Goal: Information Seeking & Learning: Learn about a topic

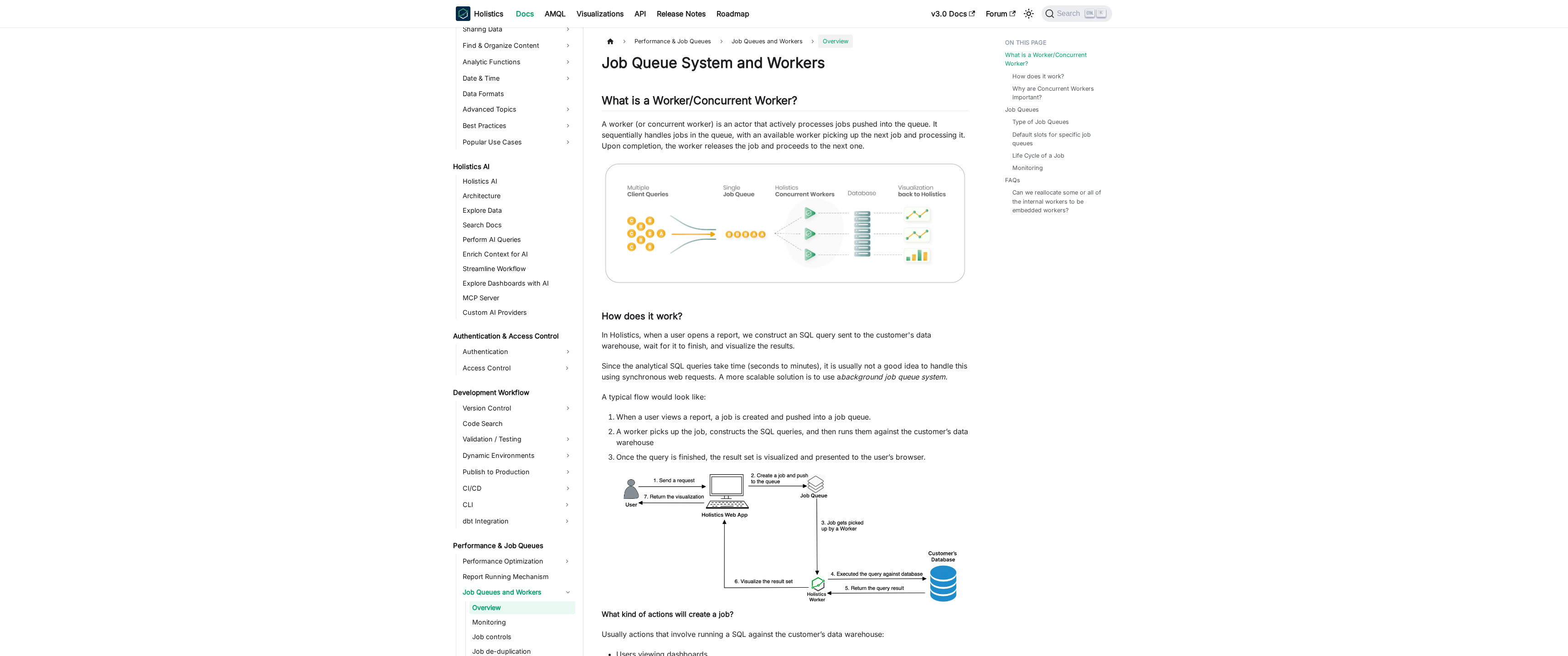
scroll to position [421, 0]
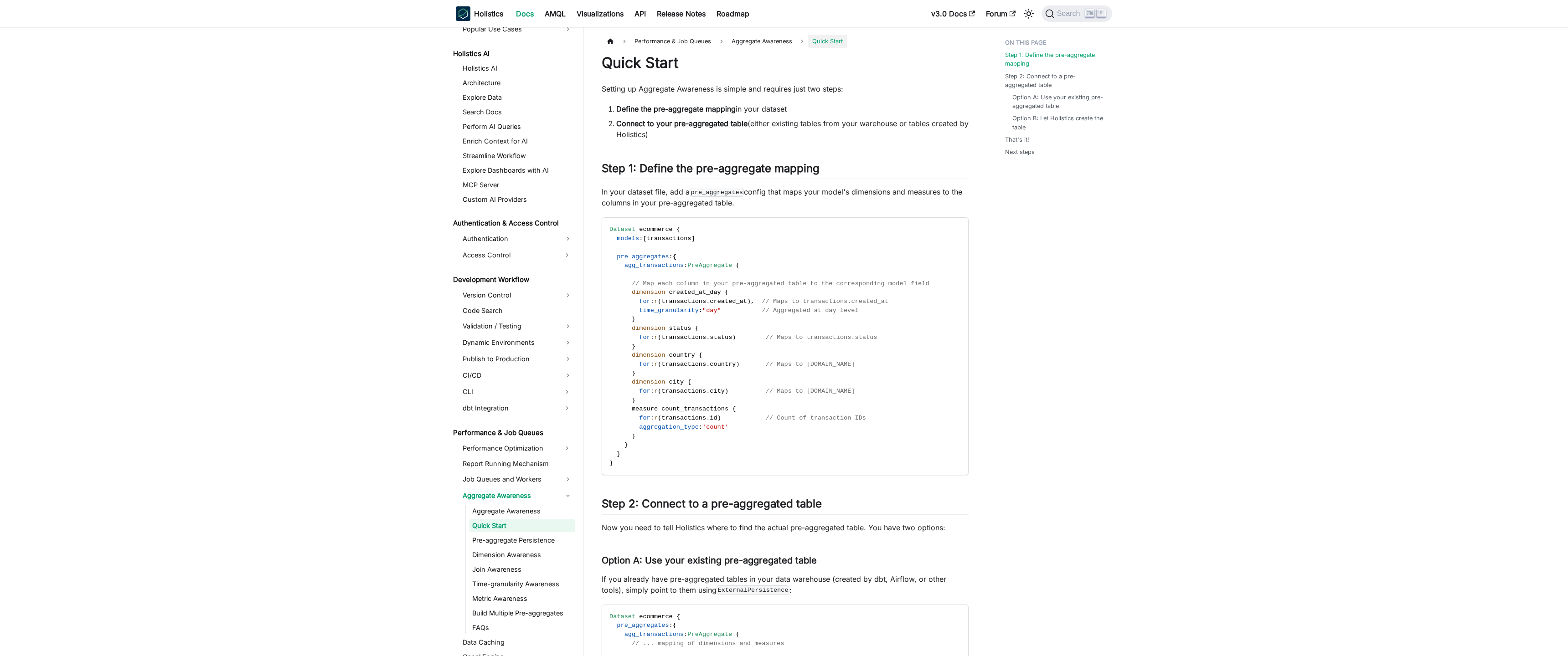
scroll to position [452, 0]
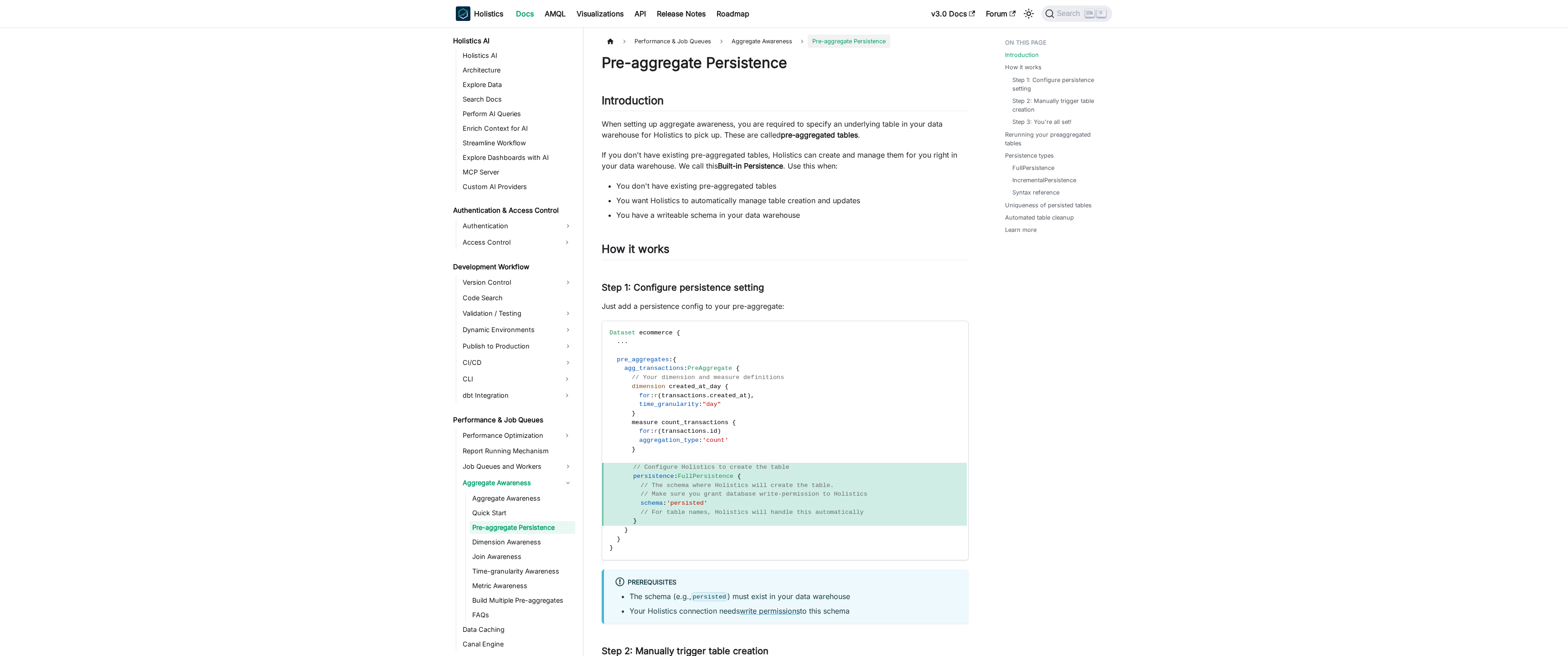
scroll to position [466, 0]
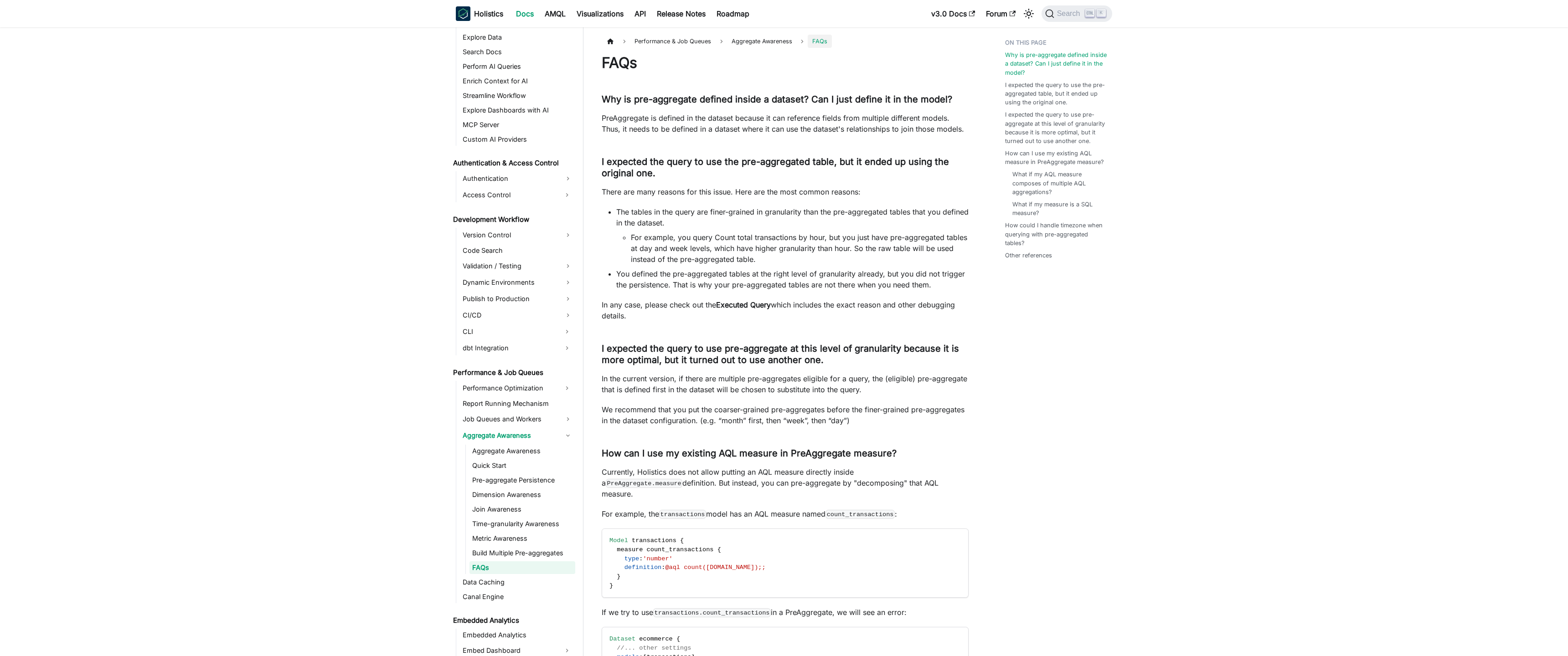
scroll to position [555, 0]
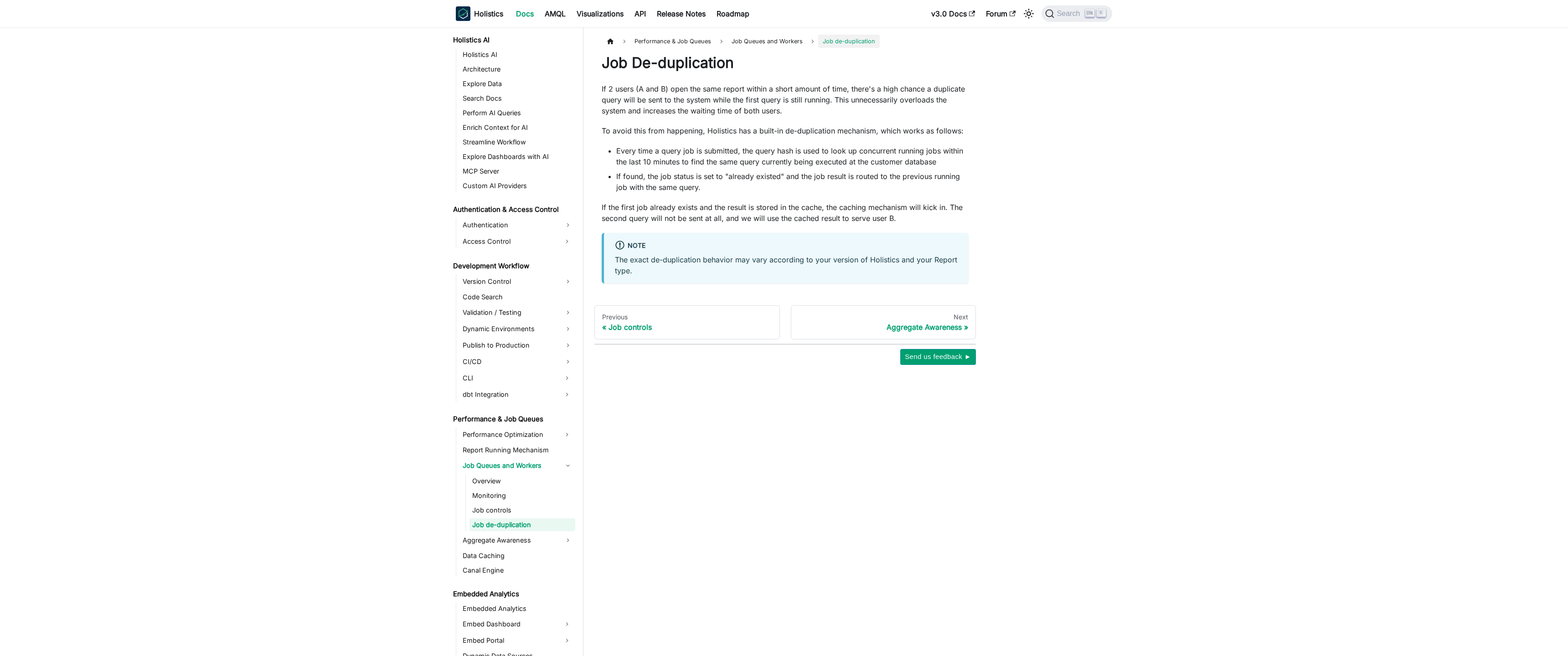
scroll to position [465, 0]
